Goal: Task Accomplishment & Management: Use online tool/utility

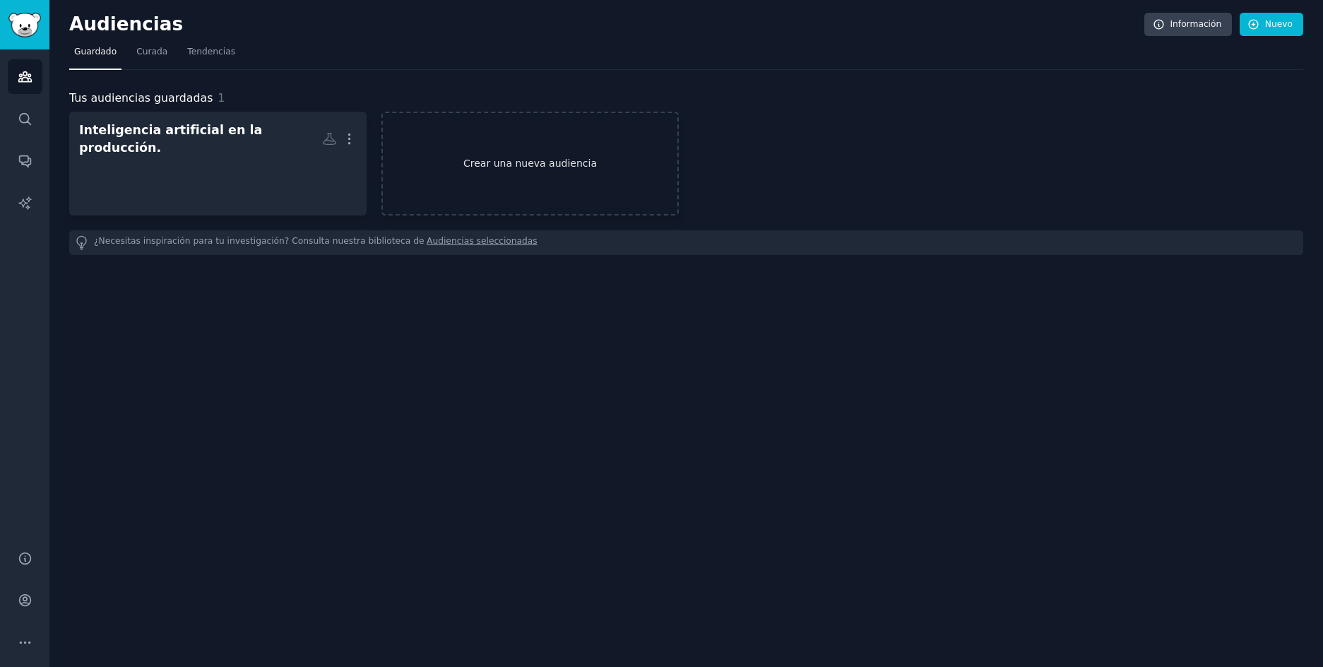
click at [519, 148] on link "Crear una nueva audiencia" at bounding box center [530, 164] width 297 height 104
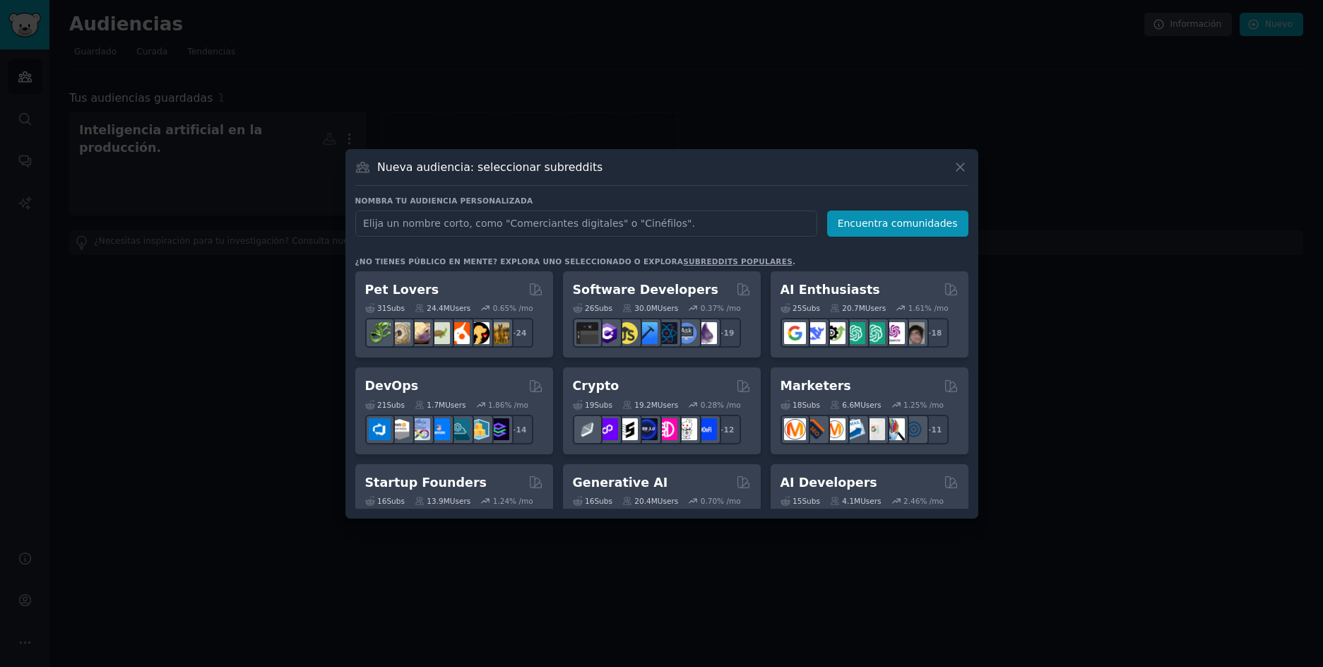
click at [545, 222] on input "text" at bounding box center [586, 224] width 462 height 26
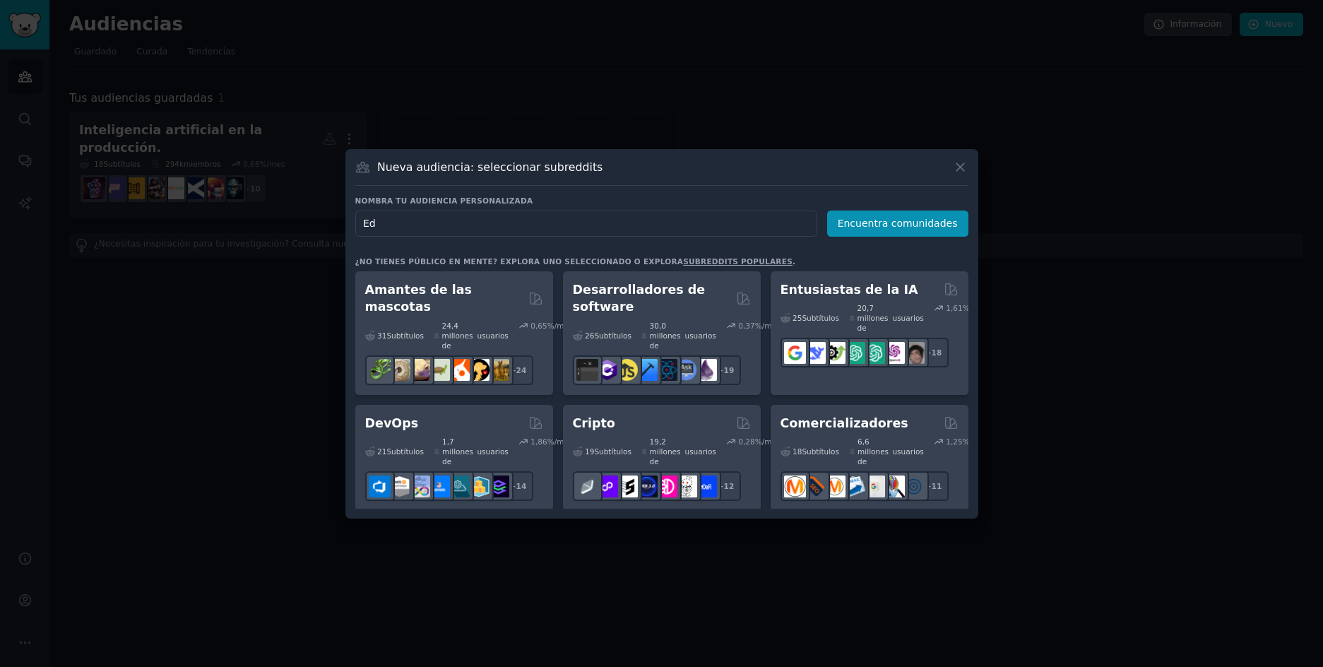
type input "E"
type input "Curso Educacion financiera"
drag, startPoint x: 921, startPoint y: 240, endPoint x: 928, endPoint y: 233, distance: 9.5
click at [928, 233] on div "Nombra tu audiencia personalizada Nombre de la audiencia Curso Educacion financ…" at bounding box center [661, 352] width 613 height 313
click at [895, 222] on font "Encuentra comunidades" at bounding box center [898, 223] width 120 height 11
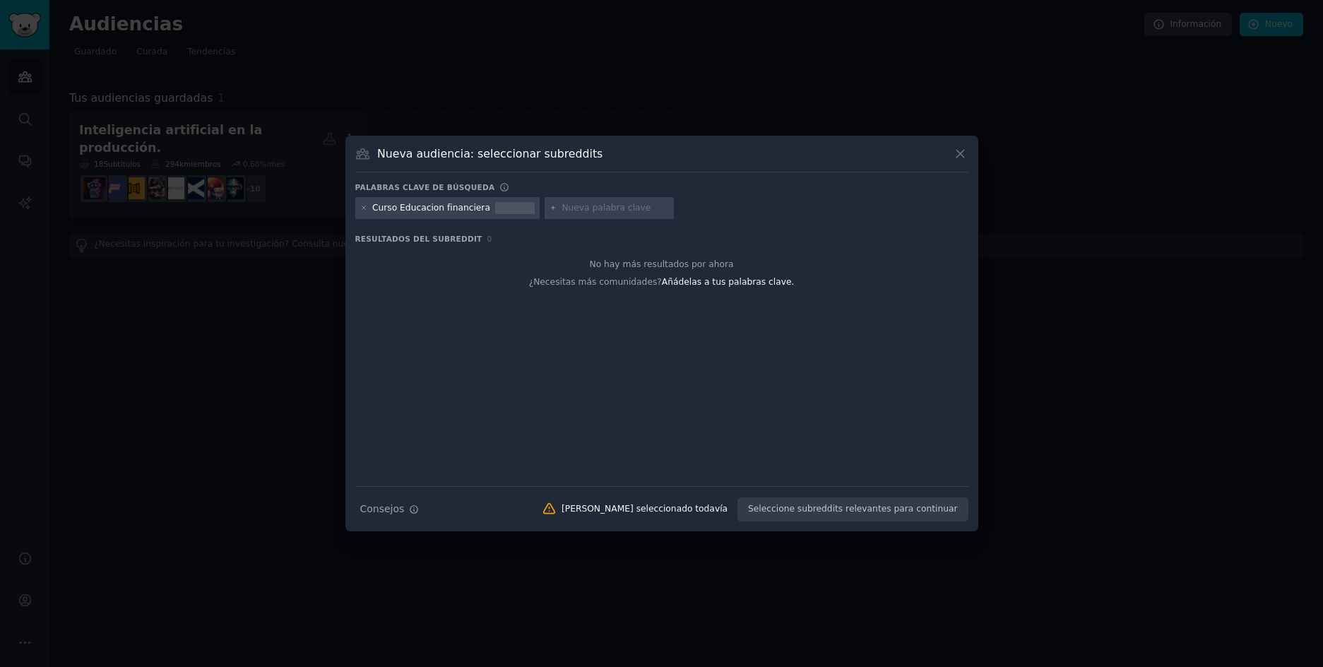
click at [596, 211] on input "text" at bounding box center [615, 208] width 107 height 13
type input "Curso Finanzas"
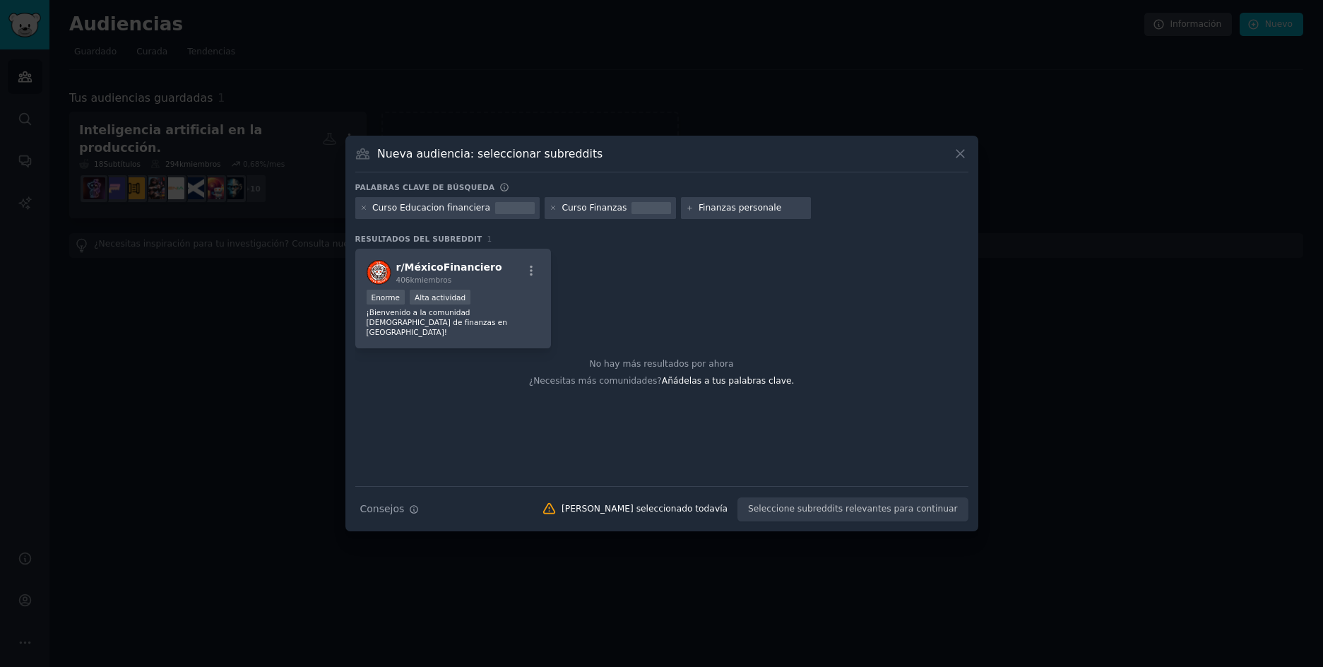
type input "Finanzas personales"
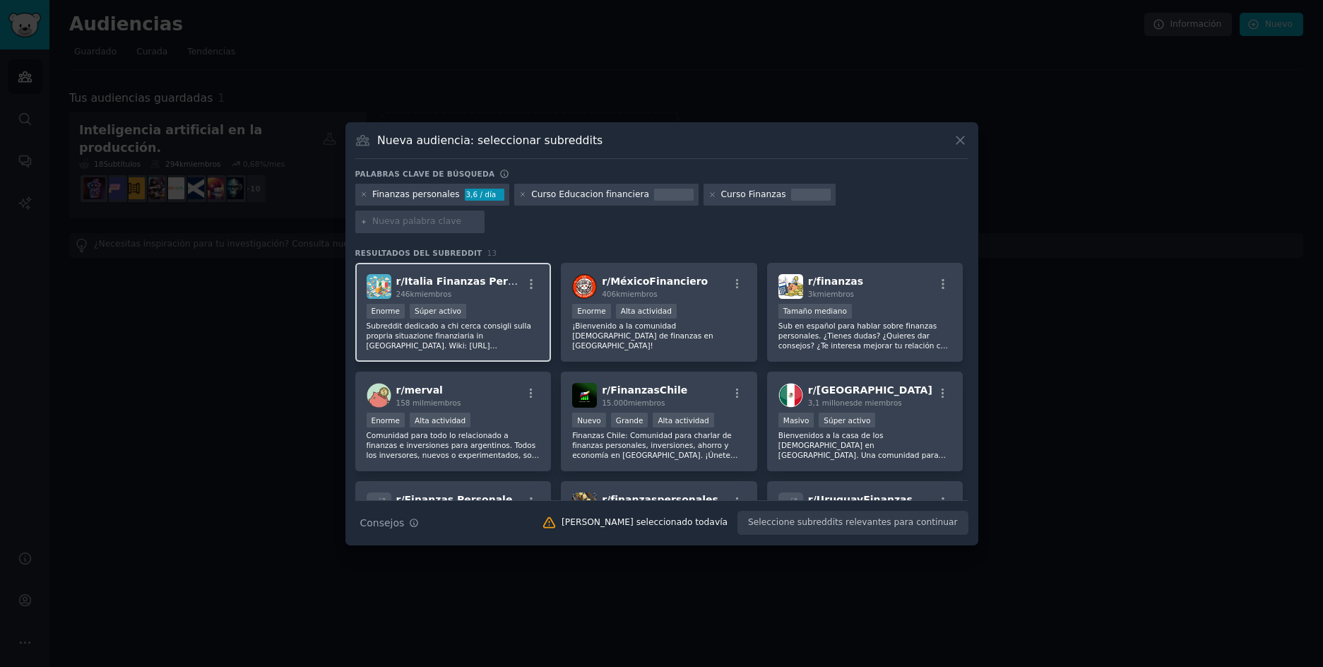
click at [452, 285] on div "r/ Italia Finanzas Personales 246k miembros [PERSON_NAME] Súper activo Subreddi…" at bounding box center [453, 313] width 196 height 100
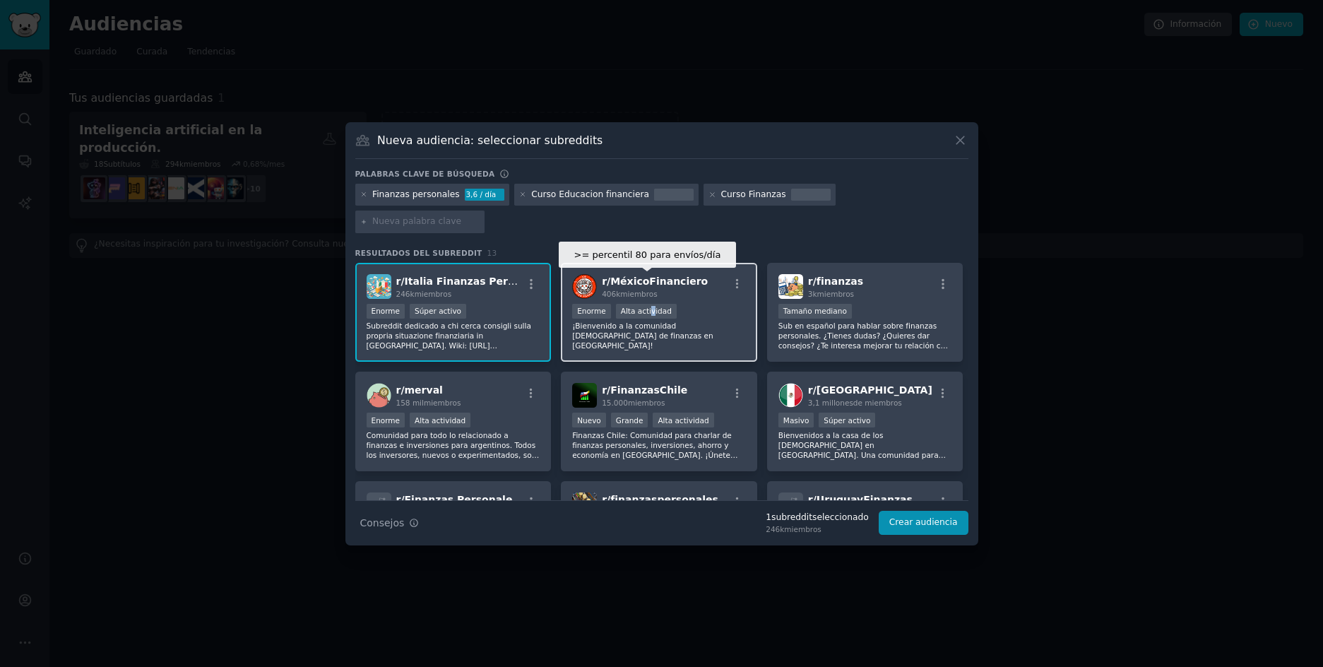
drag, startPoint x: 644, startPoint y: 300, endPoint x: 692, endPoint y: 297, distance: 48.8
click at [646, 307] on font "Alta actividad" at bounding box center [646, 311] width 51 height 8
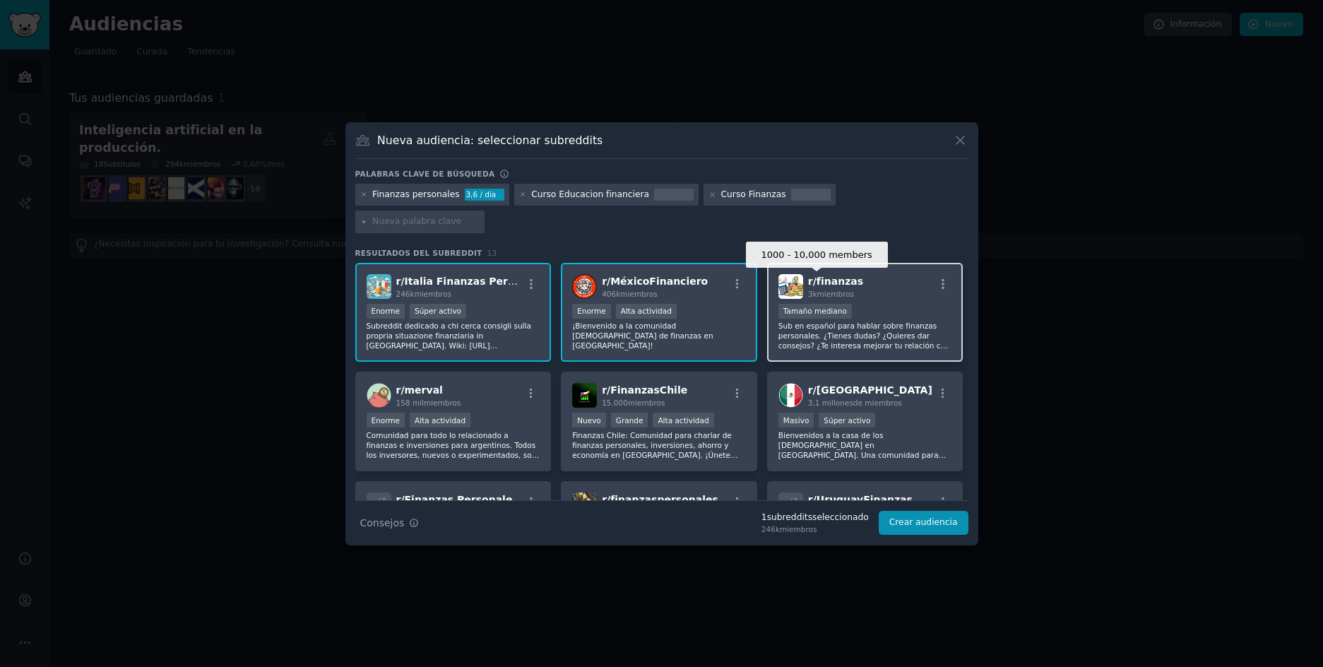
click at [825, 304] on div "Tamaño mediano" at bounding box center [815, 311] width 73 height 15
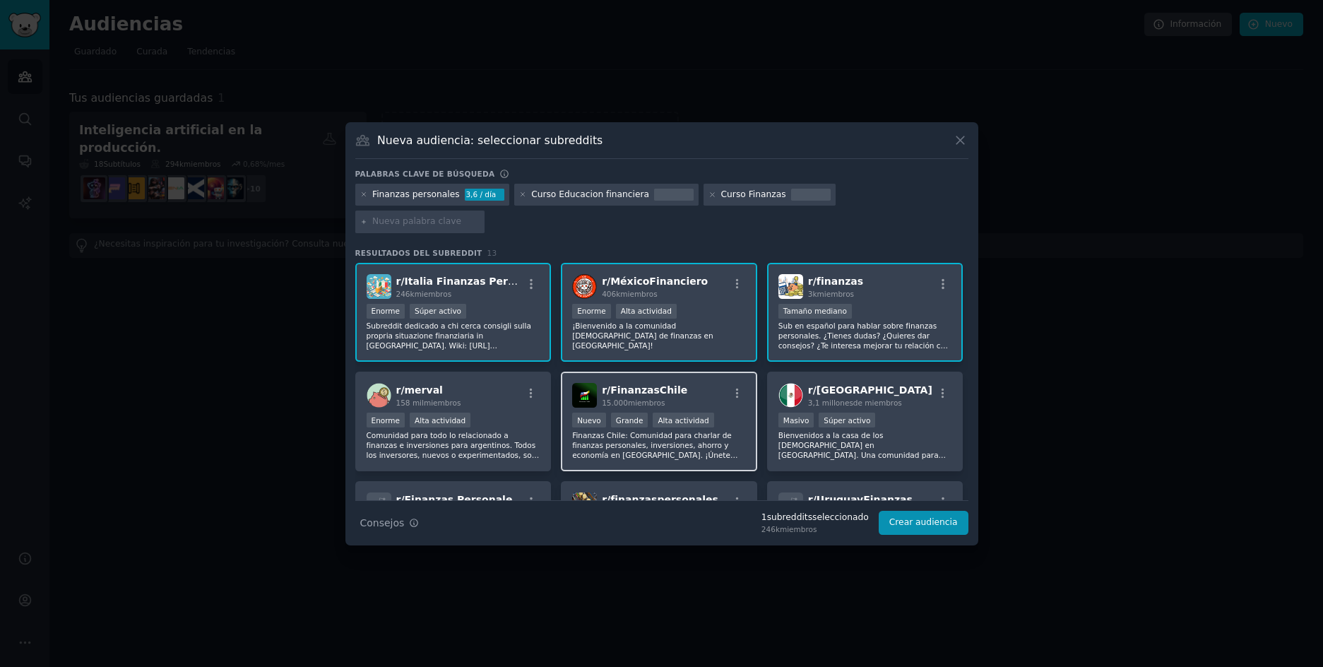
drag, startPoint x: 847, startPoint y: 375, endPoint x: 692, endPoint y: 406, distance: 158.5
click at [837, 384] on font "[GEOGRAPHIC_DATA]" at bounding box center [875, 389] width 116 height 11
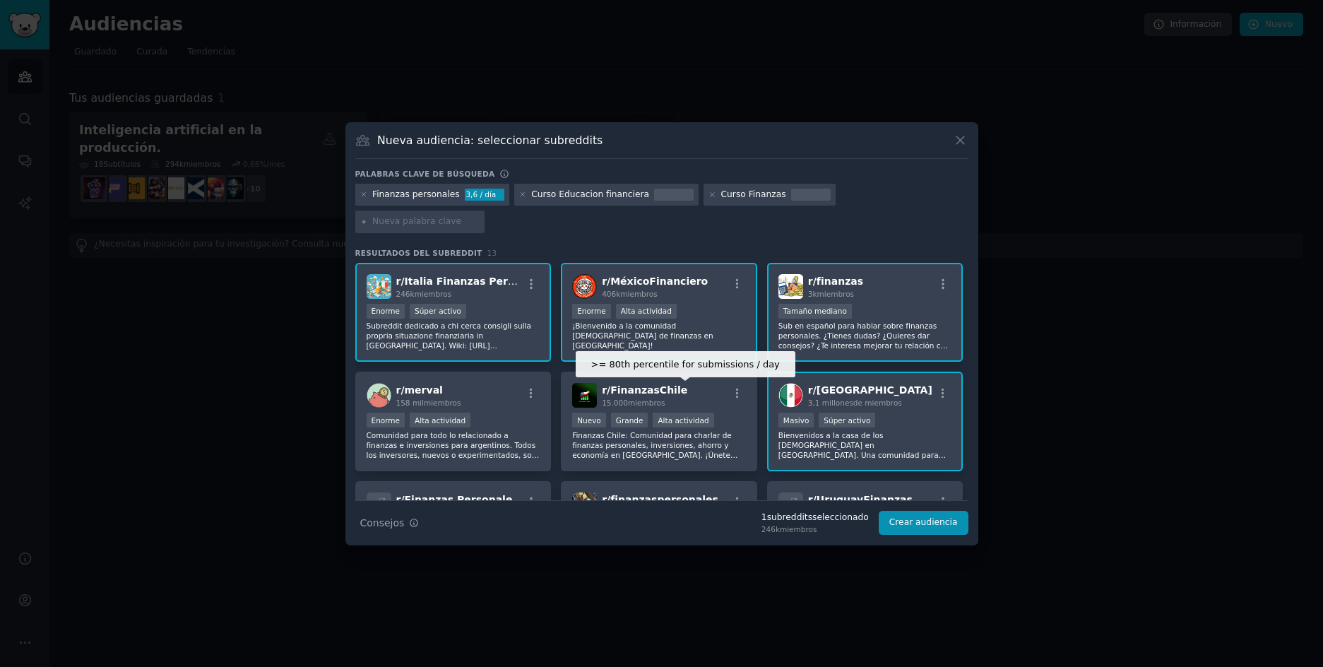
drag, startPoint x: 692, startPoint y: 406, endPoint x: 557, endPoint y: 406, distance: 134.9
click at [690, 416] on font "Alta actividad" at bounding box center [683, 420] width 51 height 8
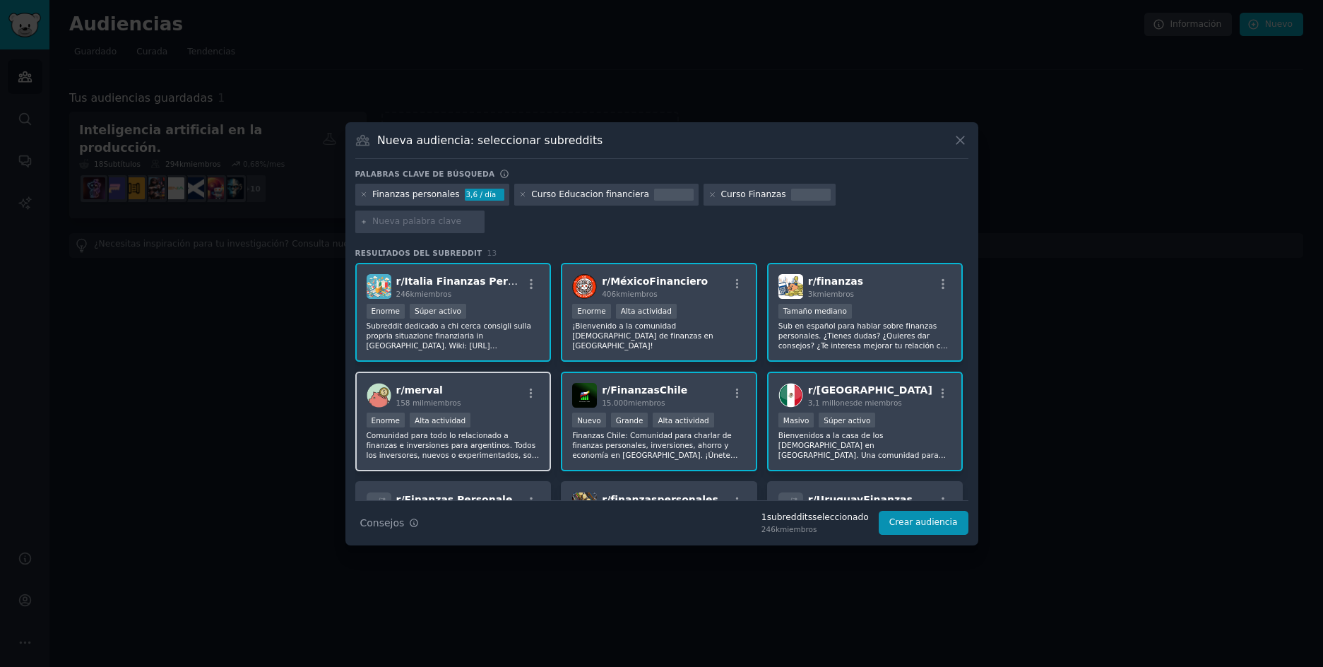
click at [516, 413] on div "Enorme Alta actividad" at bounding box center [454, 422] width 174 height 18
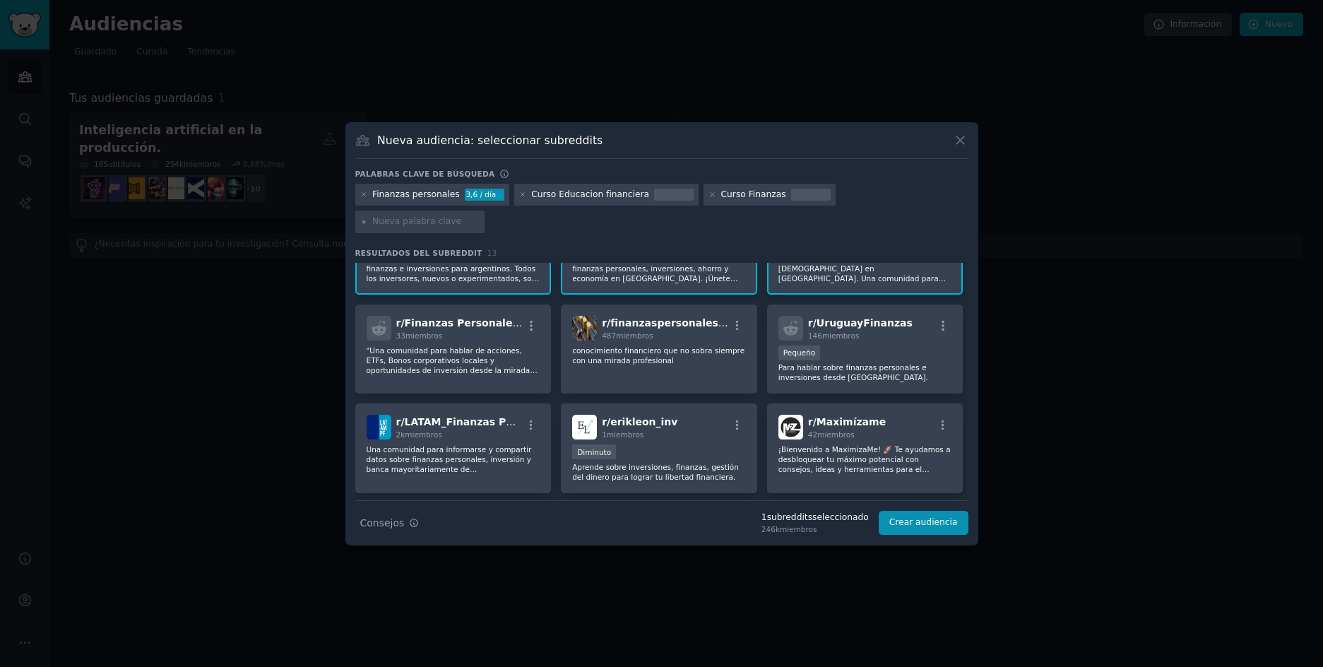
scroll to position [283, 0]
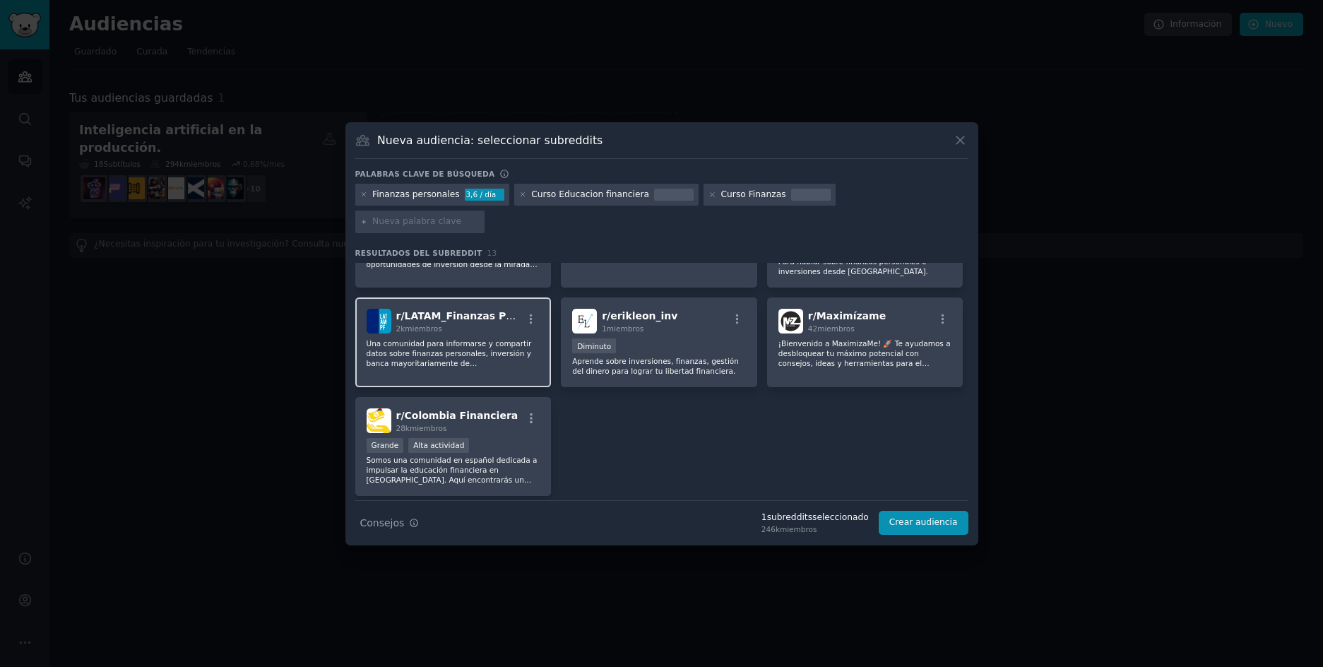
click at [470, 339] on font "Una comunidad para informarse y compartir datos sobre finanzas personales, inve…" at bounding box center [449, 363] width 165 height 48
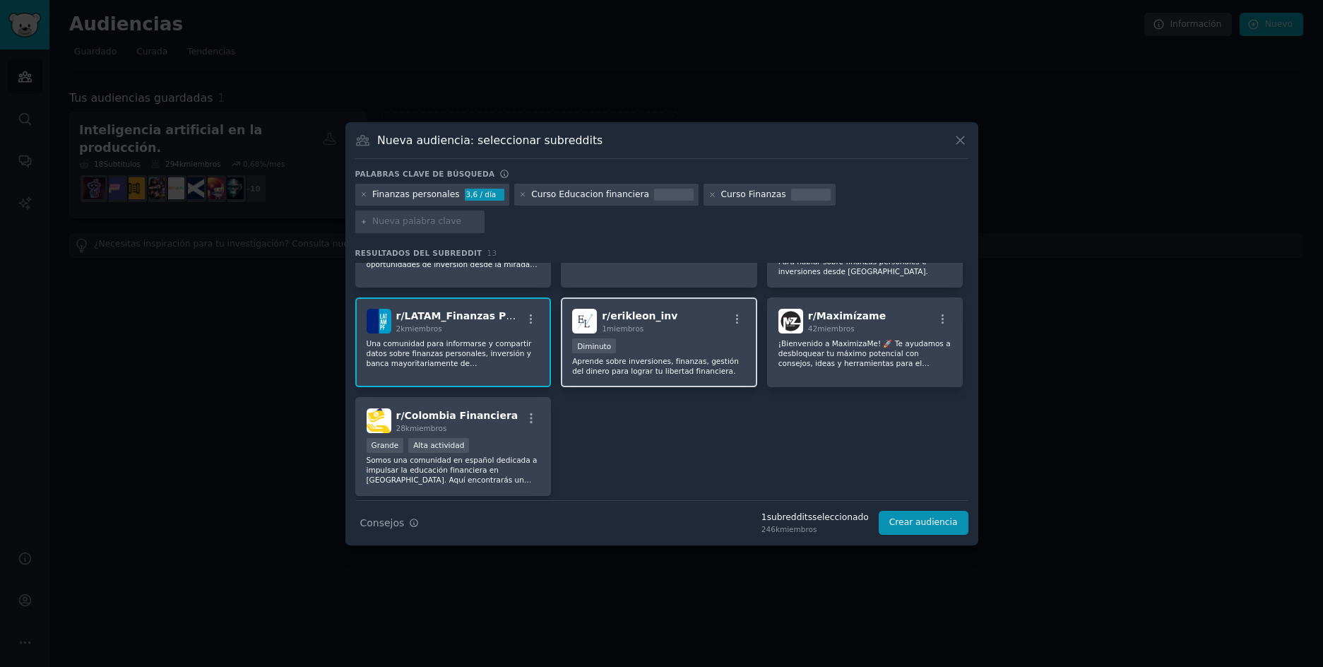
drag, startPoint x: 431, startPoint y: 401, endPoint x: 687, endPoint y: 350, distance: 261.6
click at [433, 410] on font "Colombia Financiera" at bounding box center [462, 415] width 114 height 11
click at [692, 338] on div "Diminuto" at bounding box center [659, 347] width 174 height 18
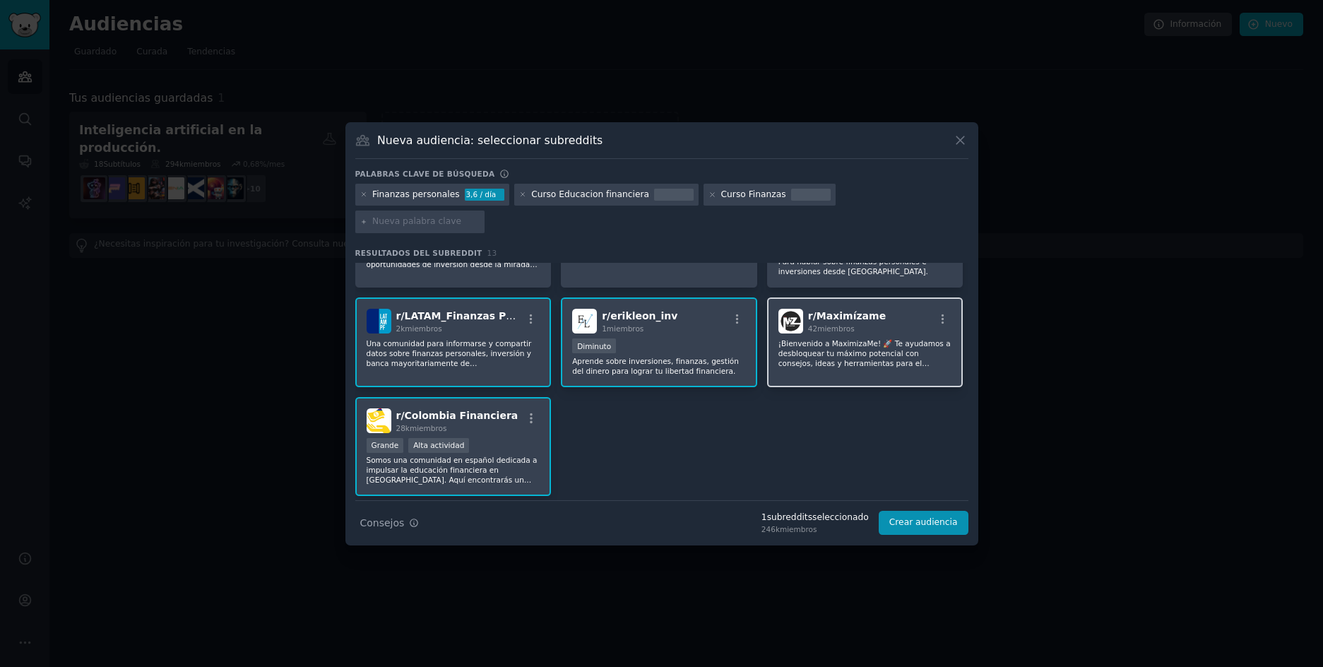
click at [815, 339] on font "¡Bienvenido a MaximizaMe! 🚀 Te ayudamos a desbloquear tu máximo potencial con c…" at bounding box center [865, 363] width 172 height 48
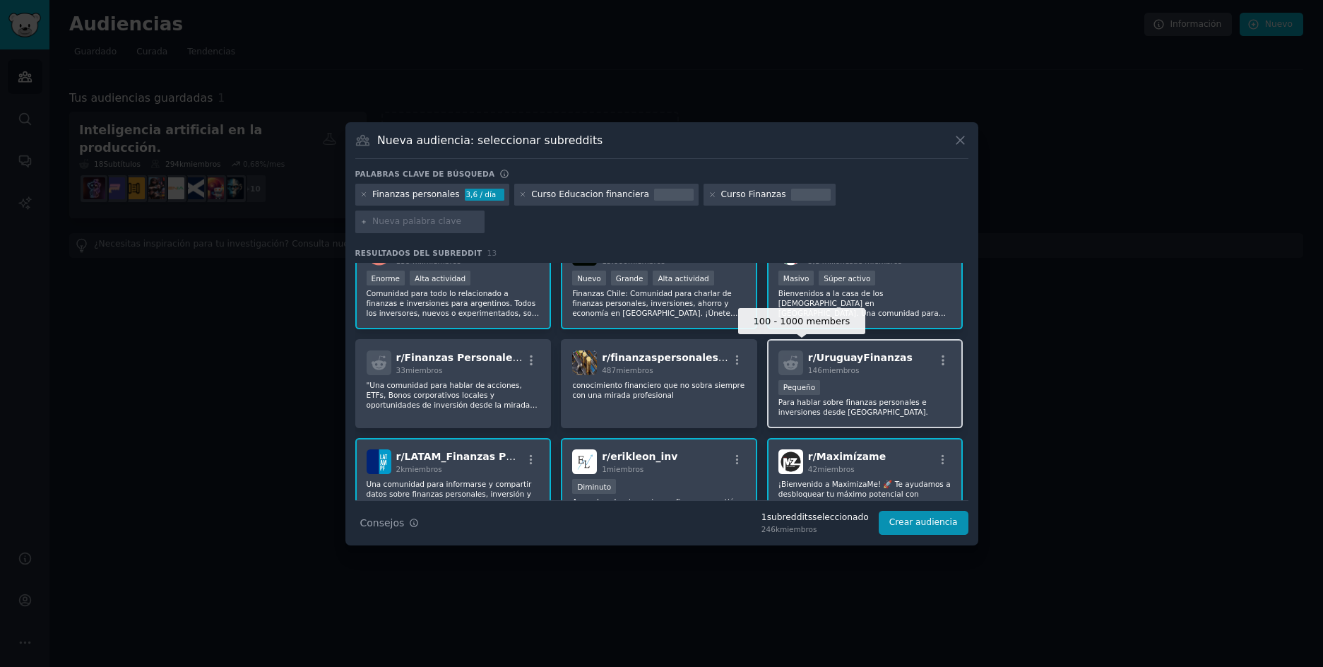
scroll to position [141, 0]
drag, startPoint x: 810, startPoint y: 353, endPoint x: 772, endPoint y: 364, distance: 40.5
click at [808, 367] on font "146" at bounding box center [815, 371] width 14 height 8
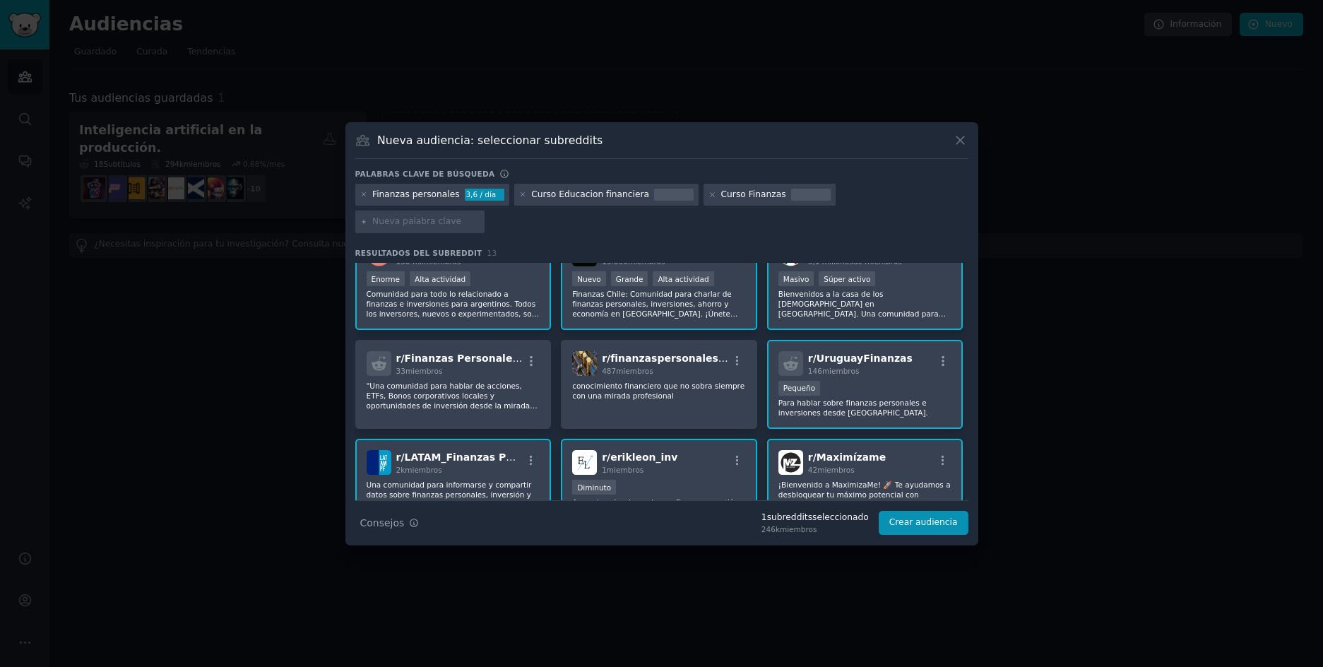
drag, startPoint x: 620, startPoint y: 384, endPoint x: 557, endPoint y: 382, distance: 62.9
click at [620, 384] on font "conocimiento financiero que no sobra siempre con una mirada profesional" at bounding box center [658, 391] width 172 height 18
click at [440, 382] on font ""Una comunidad para hablar de acciones, ETFs, Bonos corporativos locales y opor…" at bounding box center [452, 406] width 171 height 48
click at [928, 511] on button "Crear audiencia" at bounding box center [924, 523] width 90 height 24
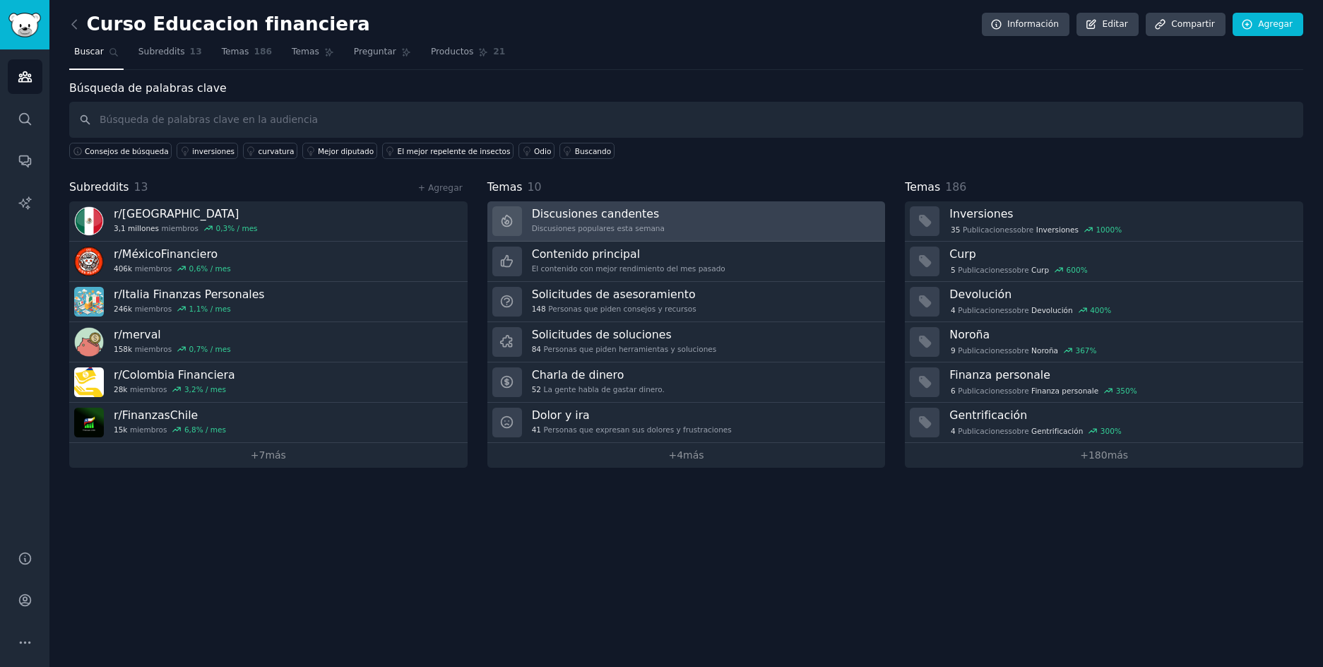
click at [628, 218] on font "Discusiones candentes" at bounding box center [596, 213] width 128 height 13
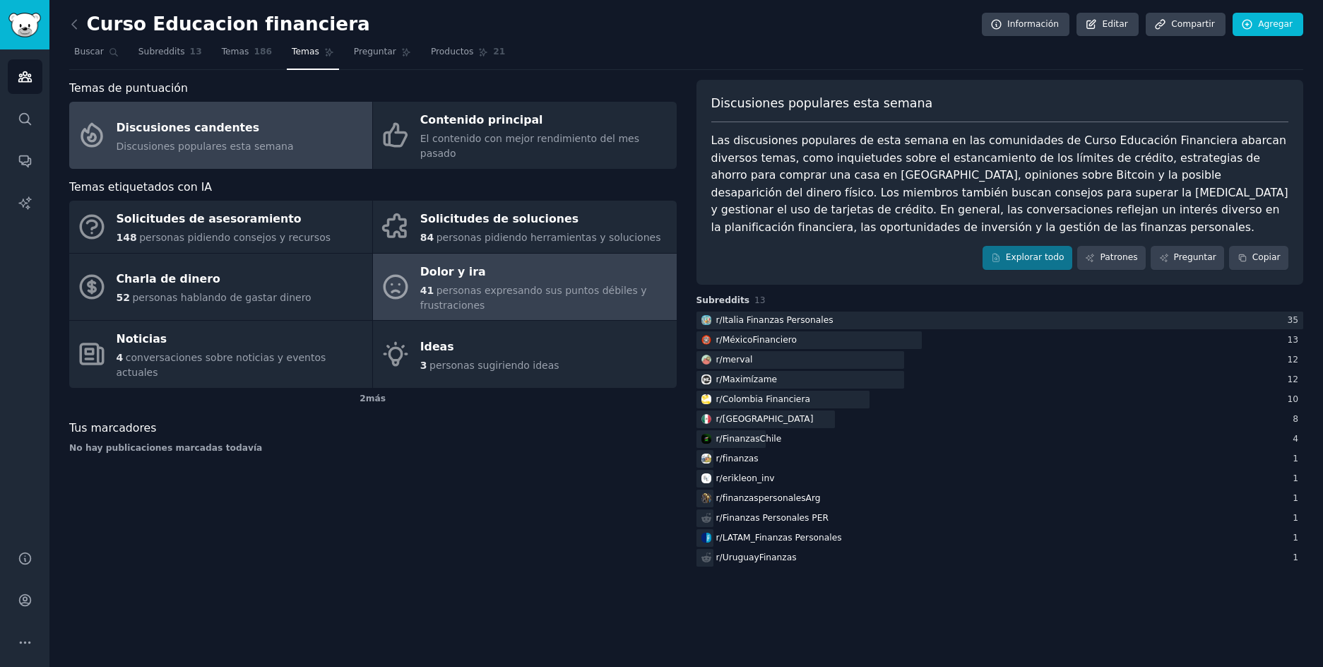
click at [491, 262] on div "Dolor y ira" at bounding box center [544, 272] width 249 height 23
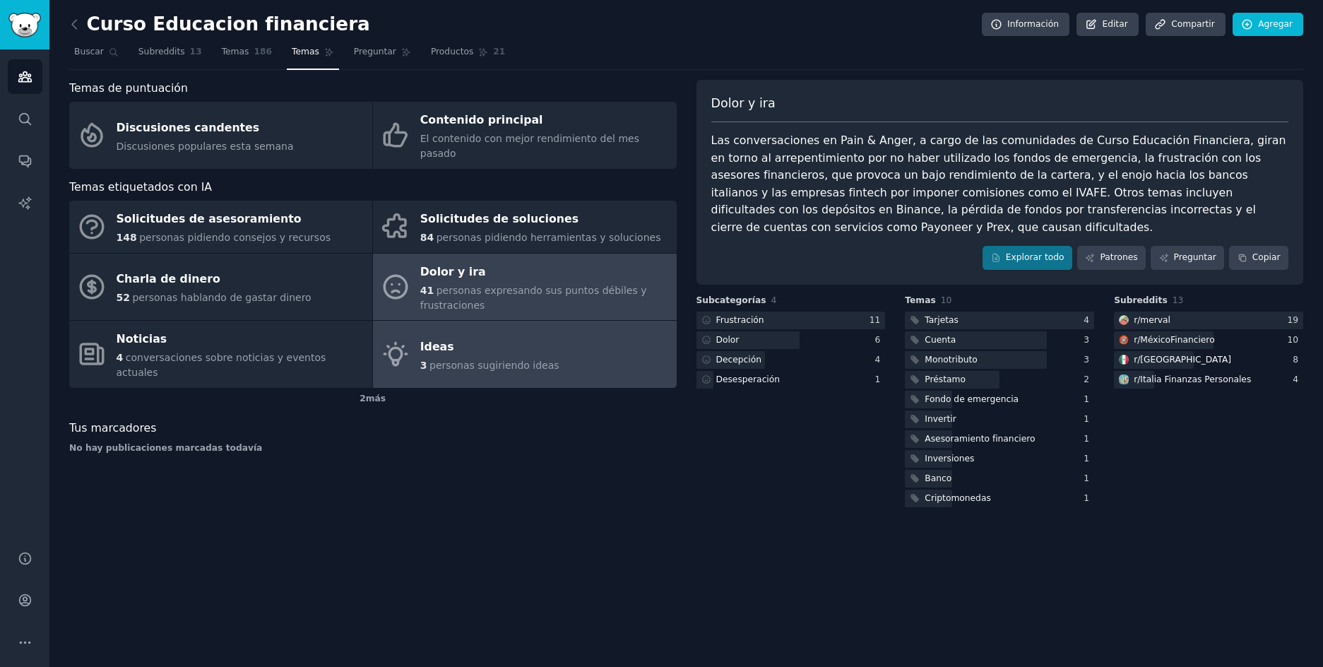
click at [385, 339] on icon at bounding box center [396, 354] width 30 height 30
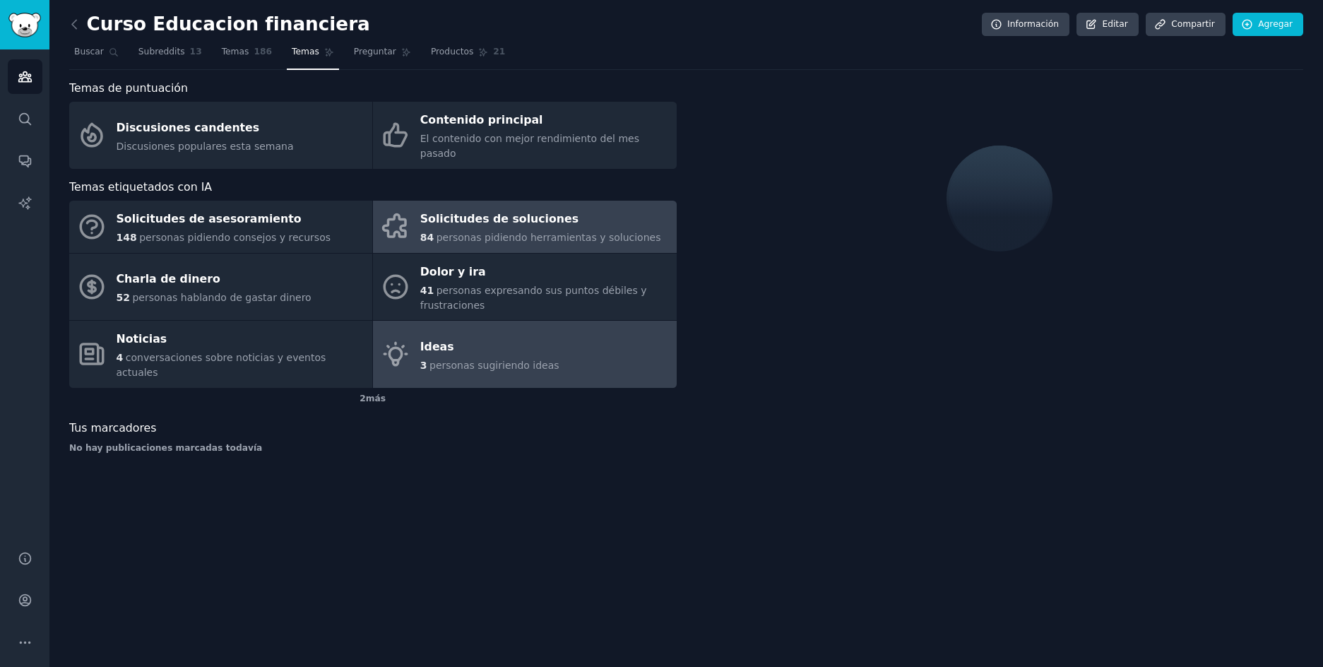
click at [488, 232] on font "personas pidiendo herramientas y soluciones" at bounding box center [549, 237] width 225 height 11
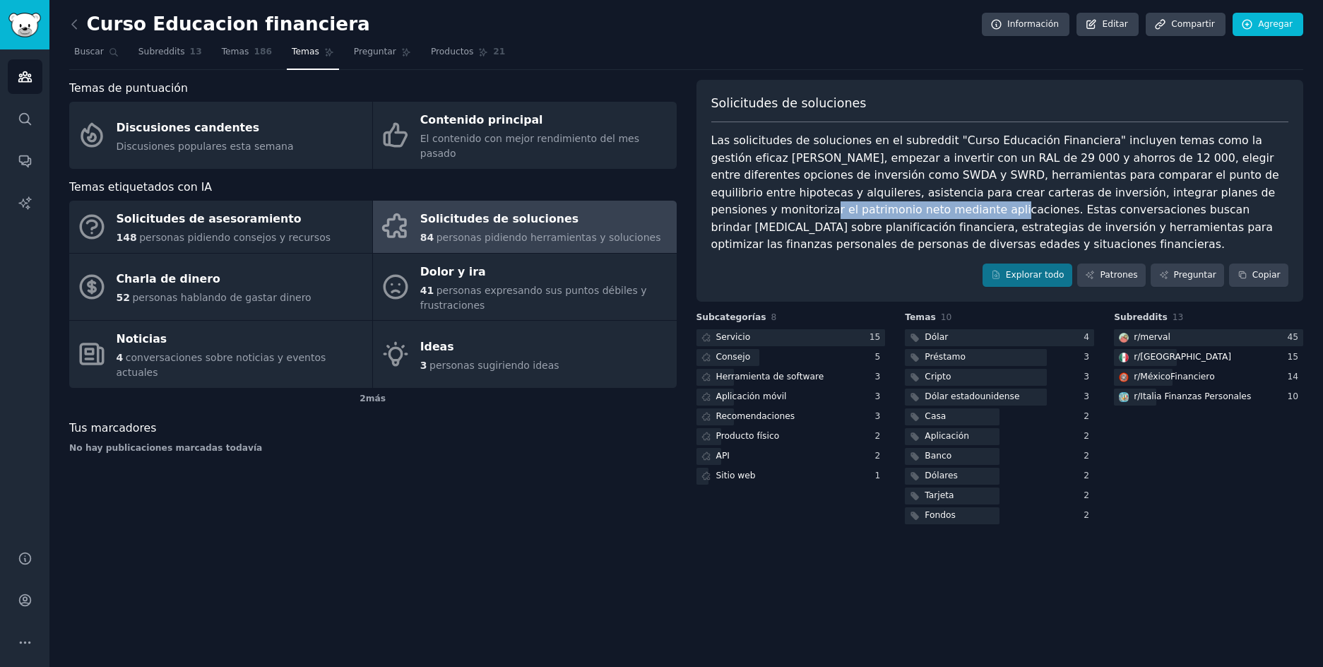
drag, startPoint x: 1057, startPoint y: 193, endPoint x: 1229, endPoint y: 197, distance: 171.7
click at [1229, 197] on font "Las solicitudes de soluciones en el subreddit "Curso Educación Financiera" incl…" at bounding box center [997, 192] width 572 height 117
drag, startPoint x: 714, startPoint y: 208, endPoint x: 779, endPoint y: 208, distance: 65.7
click at [779, 208] on font "Las solicitudes de soluciones en el subreddit "Curso Educación Financiera" incl…" at bounding box center [997, 192] width 572 height 117
click at [362, 394] on font "2" at bounding box center [363, 399] width 6 height 10
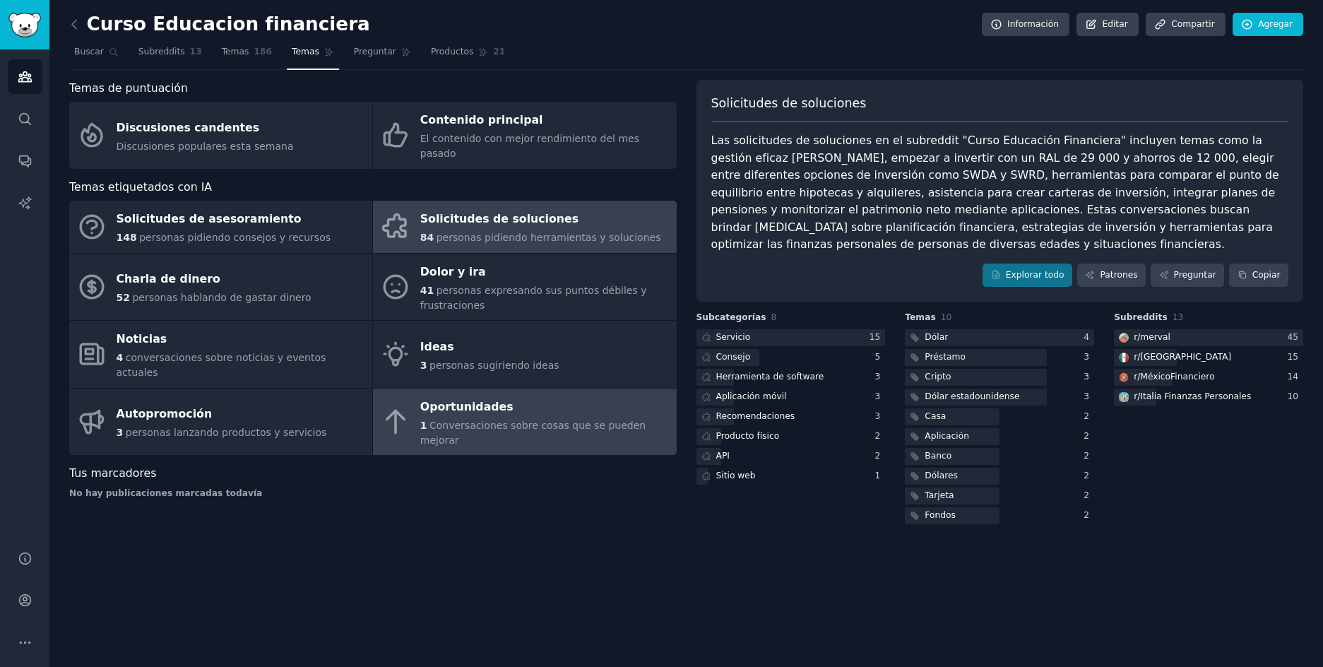
click at [432, 420] on font "Conversaciones sobre cosas que se pueden mejorar" at bounding box center [532, 433] width 225 height 26
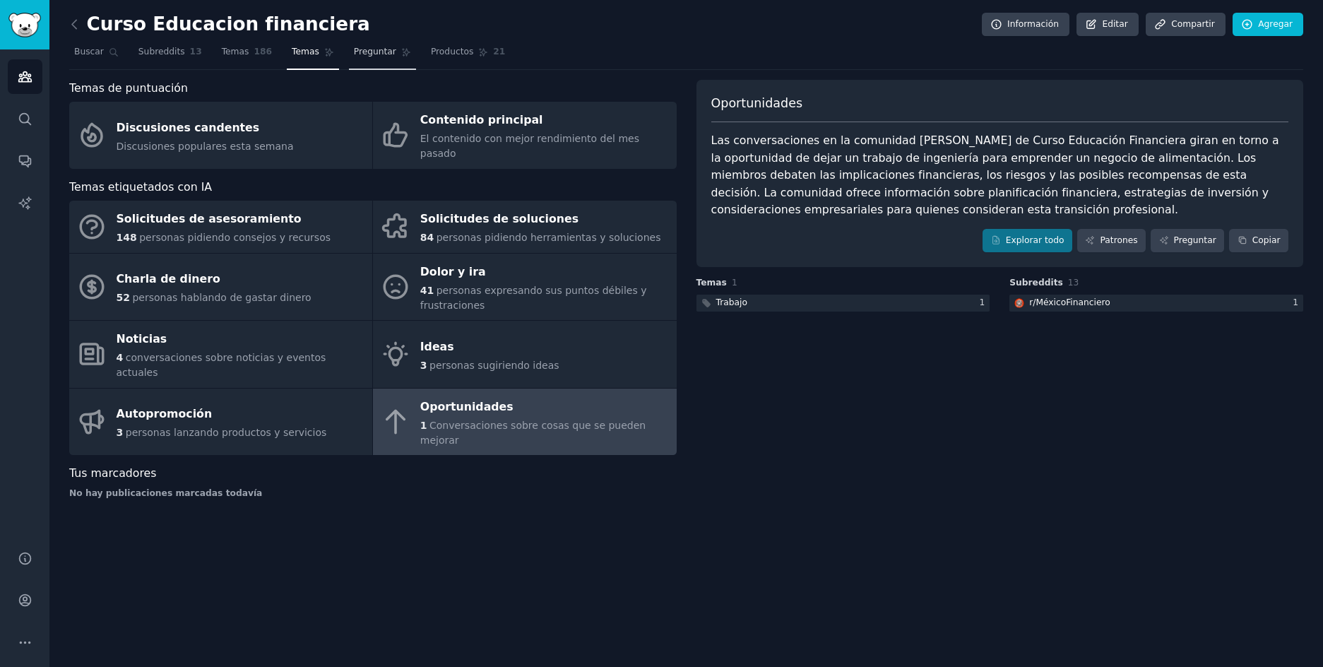
click at [362, 64] on link "Preguntar" at bounding box center [382, 55] width 67 height 29
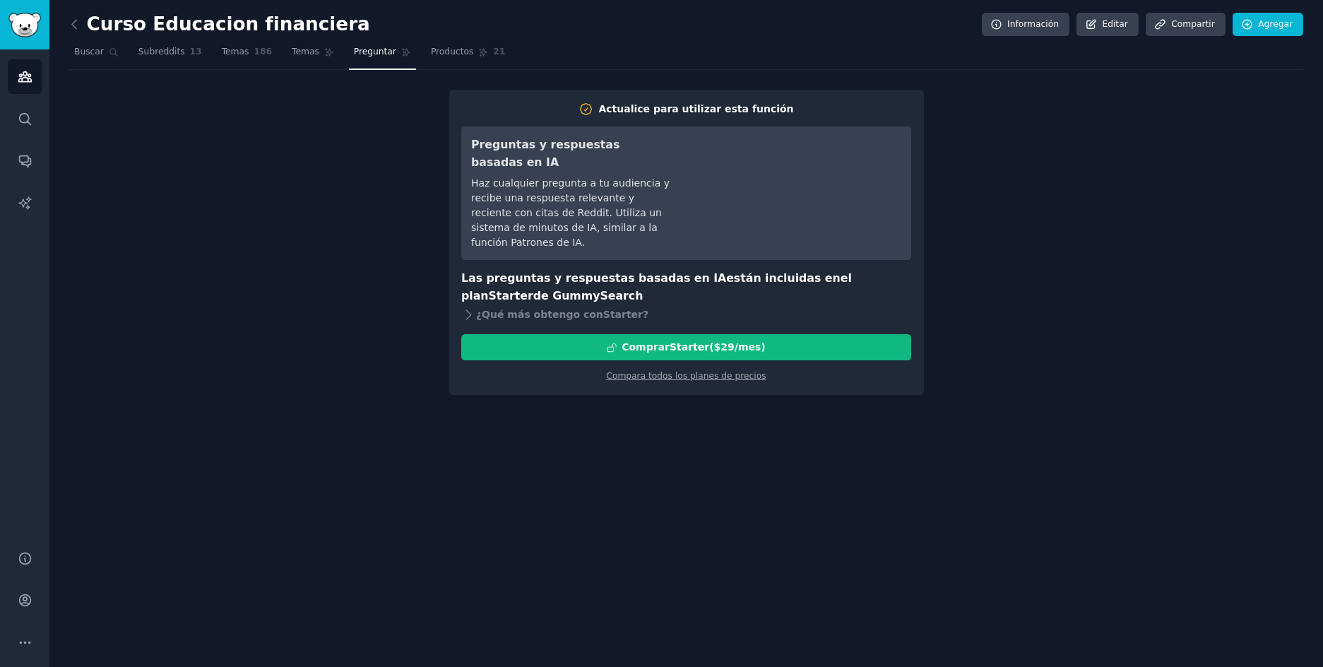
click at [555, 190] on font "Haz cualquier pregunta a tu audiencia y recibe una respuesta relevante y recien…" at bounding box center [570, 212] width 199 height 71
click at [539, 185] on font "Haz cualquier pregunta a tu audiencia y recibe una respuesta relevante y recien…" at bounding box center [570, 212] width 199 height 71
click at [587, 176] on div "Haz cualquier pregunta a tu audiencia y recibe una respuesta relevante y recien…" at bounding box center [570, 213] width 199 height 74
drag, startPoint x: 594, startPoint y: 172, endPoint x: 651, endPoint y: 160, distance: 58.3
click at [598, 177] on font "Haz cualquier pregunta a tu audiencia y recibe una respuesta relevante y recien…" at bounding box center [570, 212] width 199 height 71
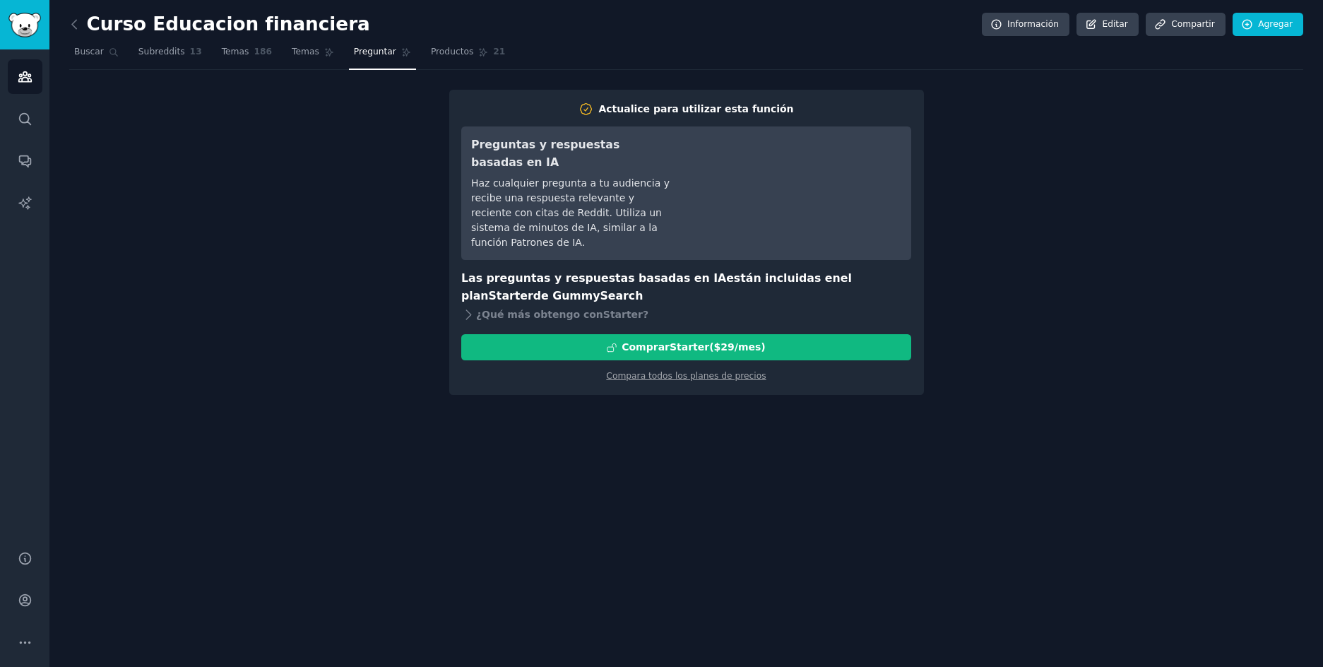
click at [652, 176] on div "Haz cualquier pregunta a tu audiencia y recibe una respuesta relevante y recien…" at bounding box center [570, 213] width 199 height 74
click at [649, 153] on h3 "Preguntas y respuestas basadas en IA" at bounding box center [570, 153] width 199 height 35
click at [300, 61] on link "Temas" at bounding box center [313, 55] width 52 height 29
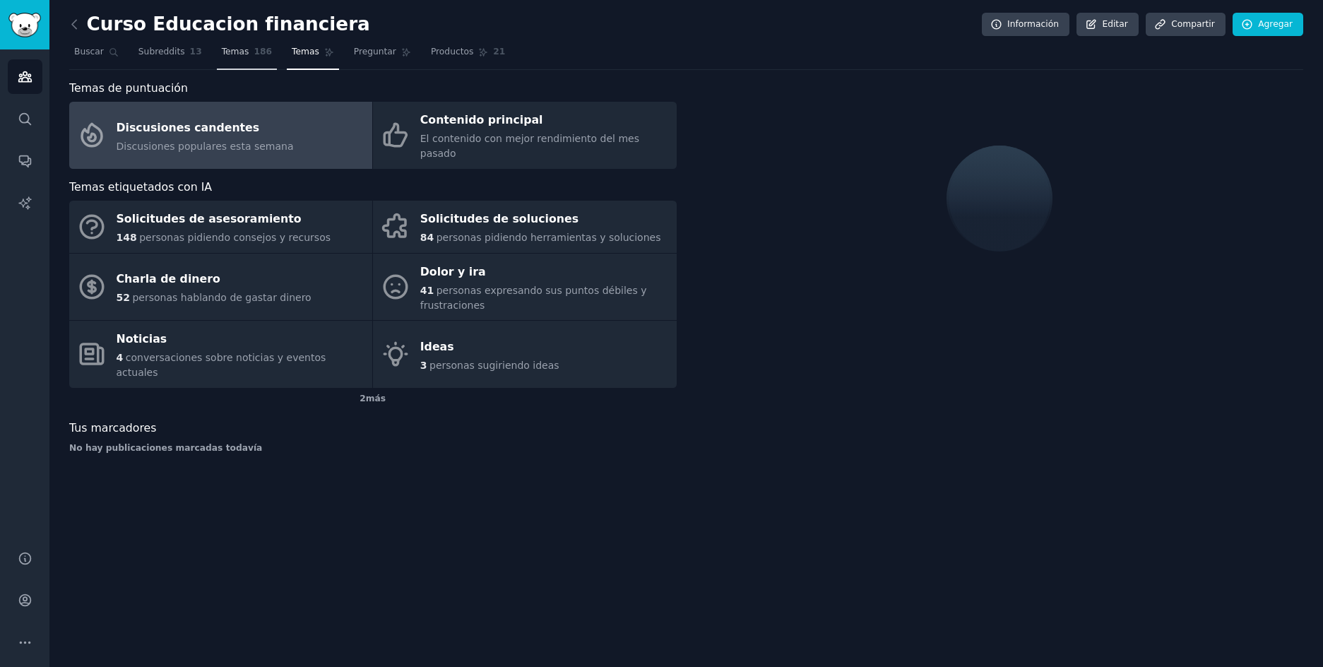
click at [226, 52] on font "Temas" at bounding box center [236, 52] width 28 height 10
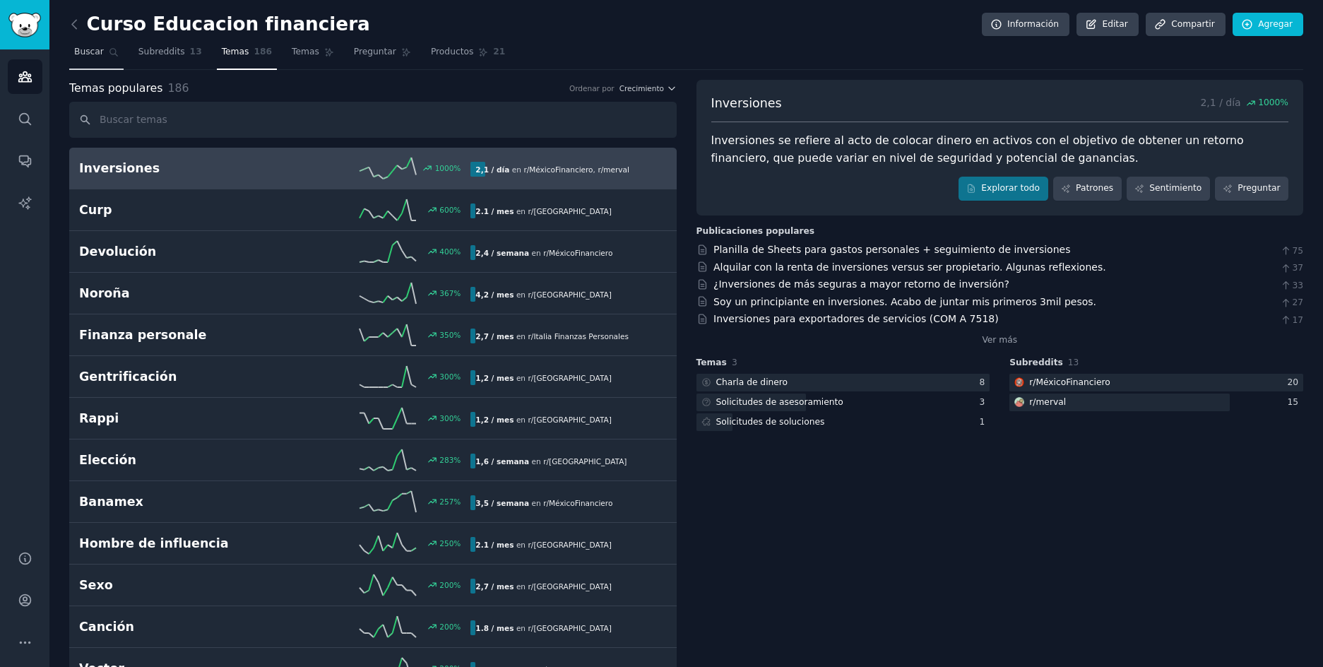
click at [89, 57] on span "Buscar" at bounding box center [89, 52] width 30 height 13
